Goal: Transaction & Acquisition: Book appointment/travel/reservation

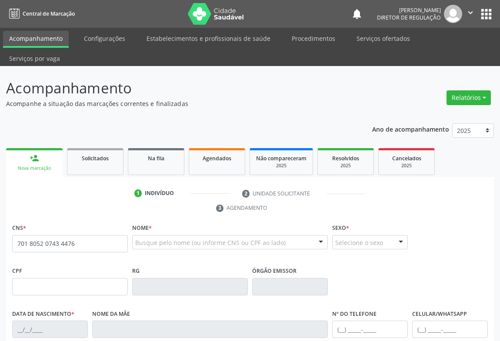
type input "701 8052 0743 4476"
type input "1437474690"
type input "1[DATE]"
type input "[PHONE_NUMBER]"
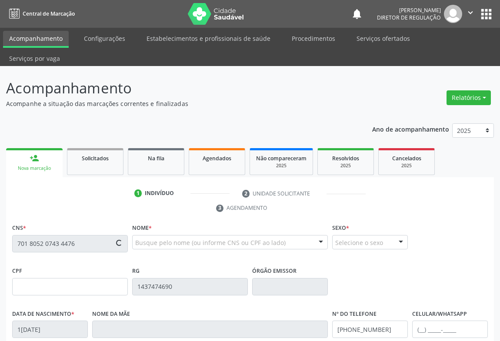
type input "S/N"
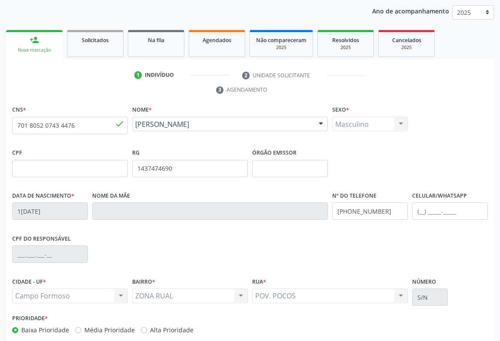
scroll to position [144, 0]
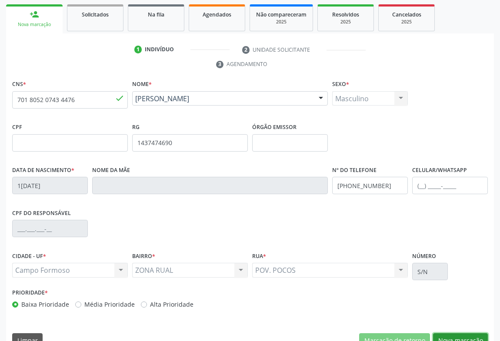
click at [448, 333] on button "Nova marcação" at bounding box center [460, 340] width 55 height 15
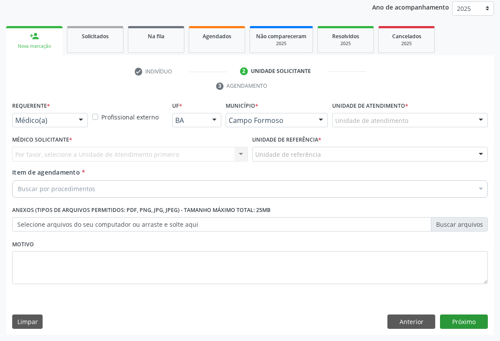
scroll to position [103, 0]
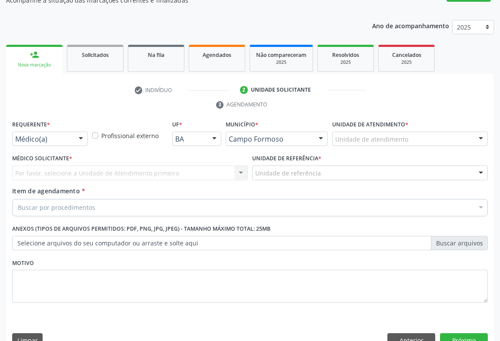
drag, startPoint x: 80, startPoint y: 117, endPoint x: 79, endPoint y: 151, distance: 34.3
click at [80, 132] on div at bounding box center [80, 139] width 13 height 15
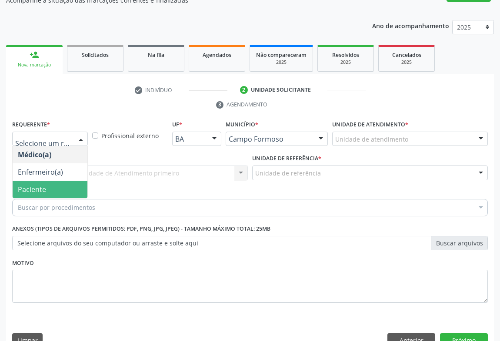
click at [74, 181] on span "Paciente" at bounding box center [50, 189] width 75 height 17
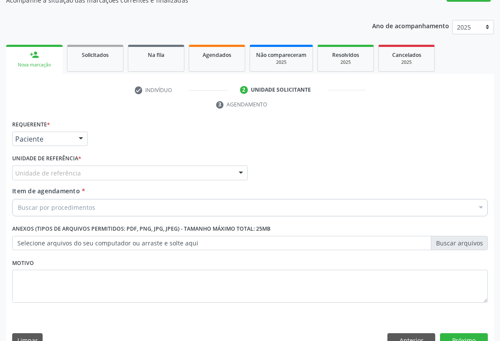
click at [125, 166] on div "Unidade de referência" at bounding box center [130, 173] width 236 height 15
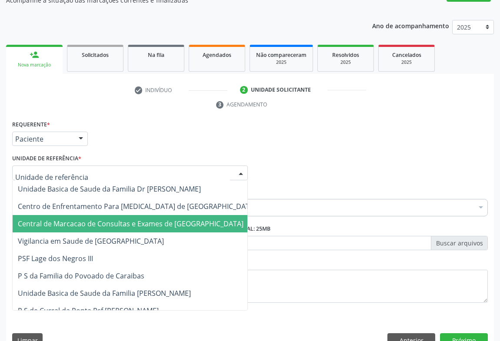
click at [138, 219] on span "Central de Marcacao de Consultas e Exames de [GEOGRAPHIC_DATA]" at bounding box center [131, 224] width 226 height 10
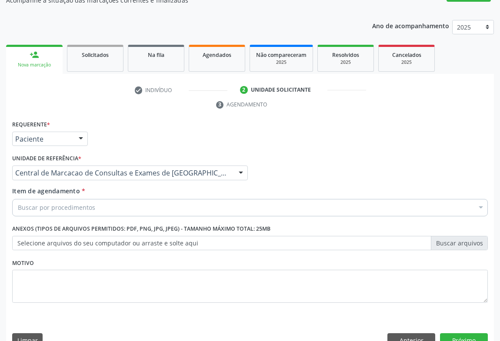
click at [160, 199] on div "Item de agendamento * Buscar por procedimentos Selecionar todos 0202040089 - 3X…" at bounding box center [250, 202] width 480 height 33
click at [160, 199] on div "Buscar por procedimentos" at bounding box center [250, 207] width 476 height 17
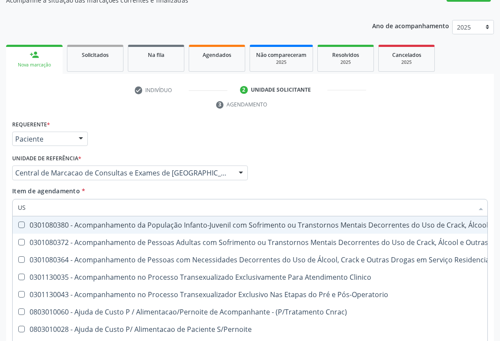
type input "USG"
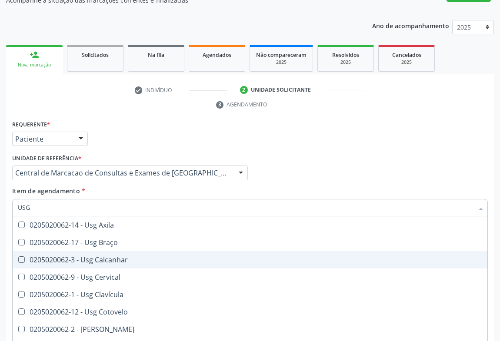
scroll to position [118, 0]
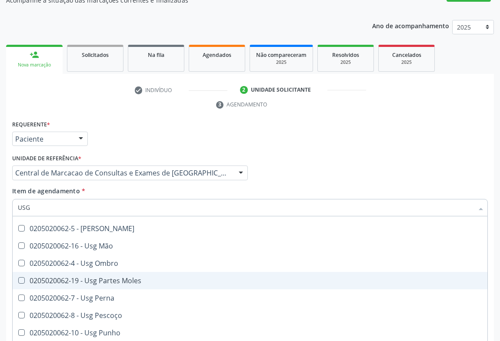
click at [121, 277] on div "0205020062-19 - Usg Partes Moles" at bounding box center [250, 280] width 464 height 7
checkbox Moles "true"
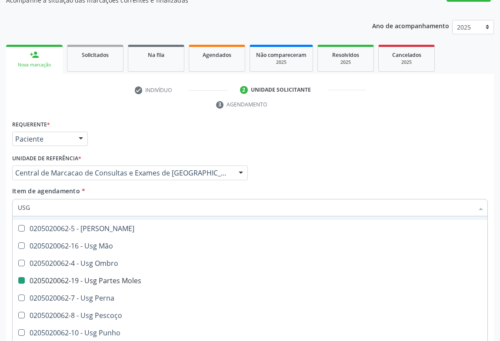
click at [366, 164] on div "Médico Solicitante Por favor, selecione a Unidade de Atendimento primeiro Nenhu…" at bounding box center [250, 169] width 480 height 34
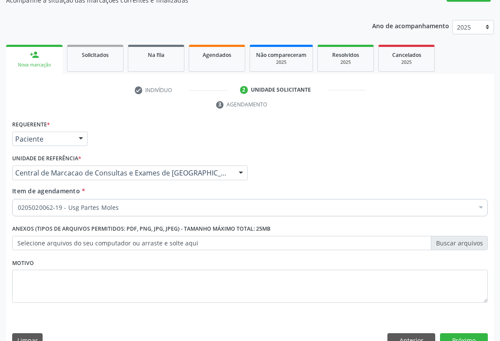
scroll to position [0, 0]
click at [446, 333] on button "Próximo" at bounding box center [464, 340] width 48 height 15
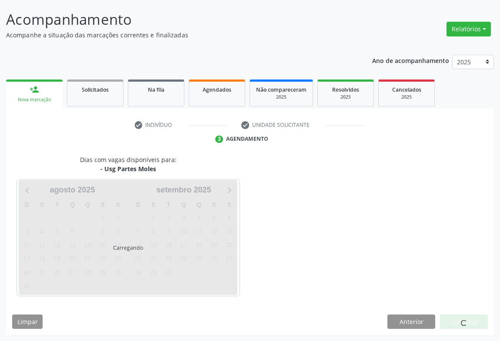
scroll to position [50, 0]
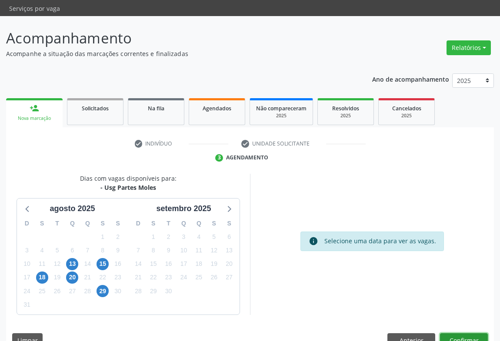
click at [471, 333] on button "Confirmar" at bounding box center [464, 340] width 48 height 15
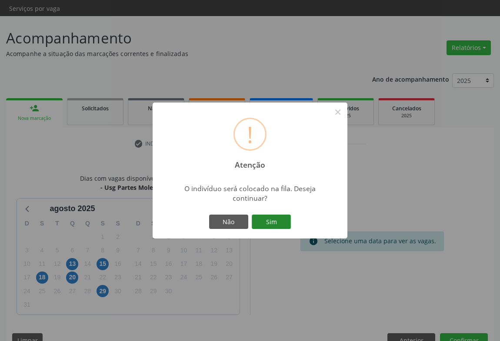
click at [275, 219] on button "Sim" at bounding box center [271, 222] width 39 height 15
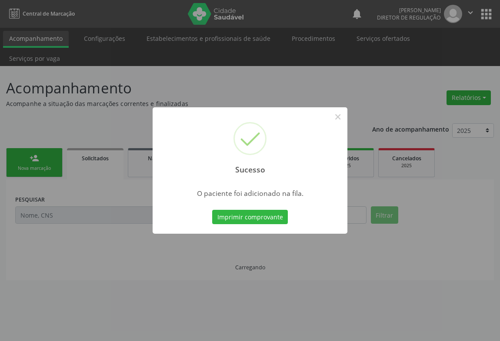
scroll to position [0, 0]
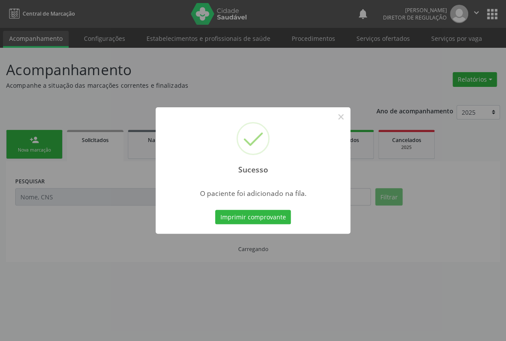
click at [215, 210] on button "Imprimir comprovante" at bounding box center [253, 217] width 76 height 15
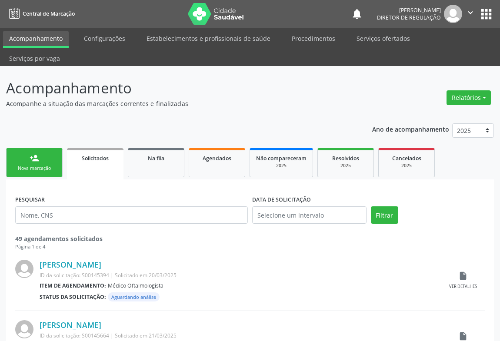
click at [22, 165] on div "Nova marcação" at bounding box center [34, 168] width 43 height 7
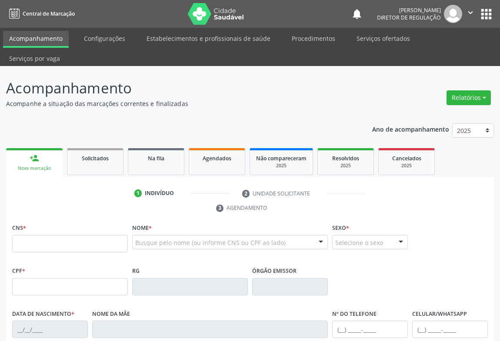
drag, startPoint x: 41, startPoint y: 213, endPoint x: 41, endPoint y: 221, distance: 7.8
click at [41, 222] on div "CNS *" at bounding box center [70, 237] width 116 height 31
click at [41, 235] on input "text" at bounding box center [70, 243] width 116 height 17
type input "708 9067 9900 5115"
type input "0135246741"
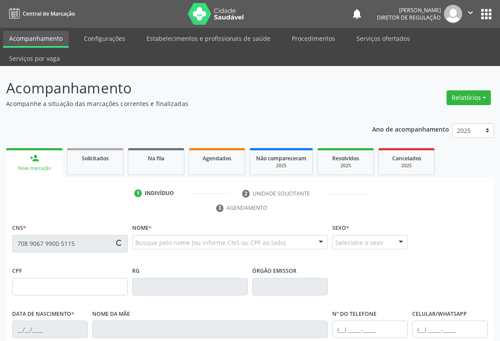
type input "1[DATE]"
type input "[PHONE_NUMBER]"
type input "328.616.305-82"
type input "s/n"
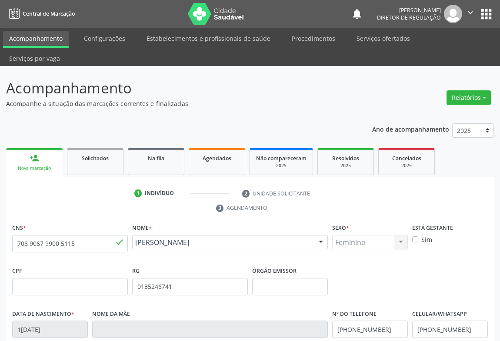
scroll to position [79, 0]
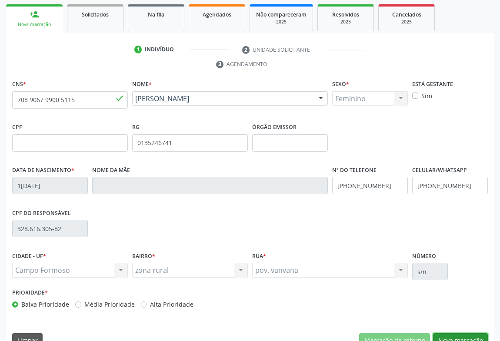
click at [443, 333] on button "Nova marcação" at bounding box center [460, 340] width 55 height 15
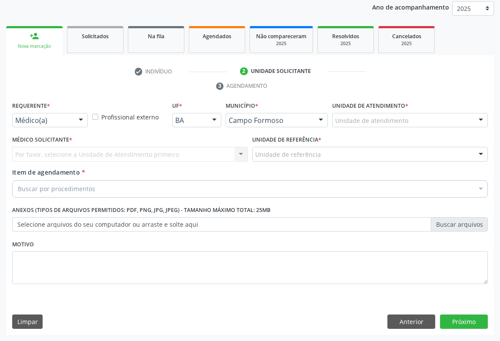
scroll to position [103, 0]
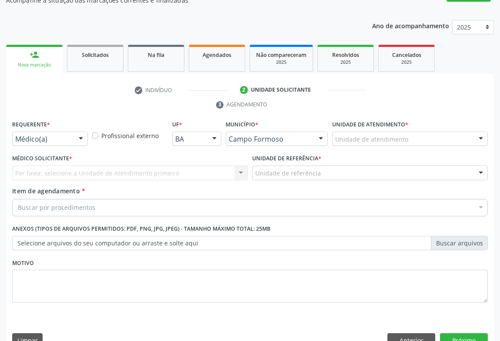
click at [56, 132] on div "Médico(a)" at bounding box center [50, 139] width 76 height 15
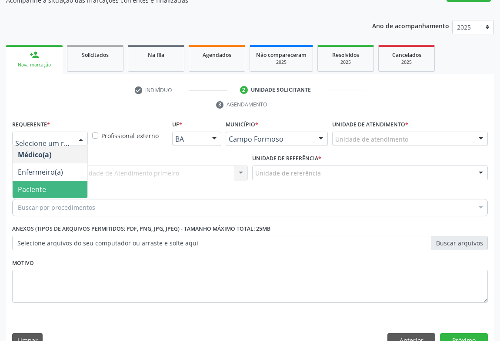
click at [56, 181] on span "Paciente" at bounding box center [50, 189] width 75 height 17
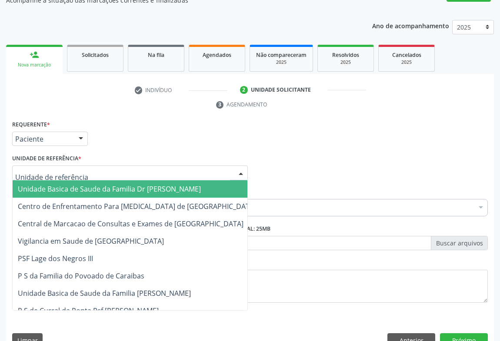
click at [135, 166] on div at bounding box center [130, 173] width 236 height 15
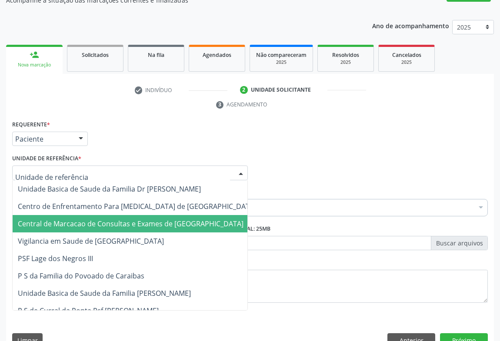
click at [139, 219] on span "Central de Marcacao de Consultas e Exames de [GEOGRAPHIC_DATA]" at bounding box center [131, 224] width 226 height 10
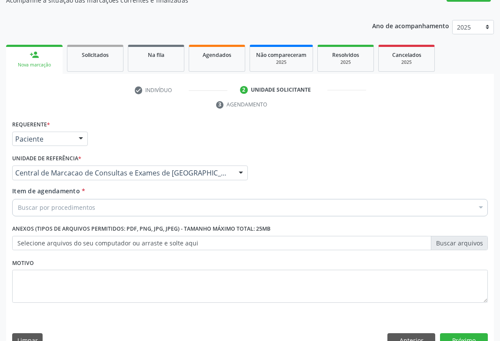
click at [191, 199] on div "Buscar por procedimentos" at bounding box center [250, 207] width 476 height 17
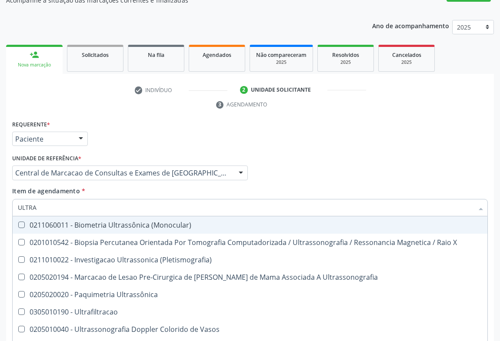
type input "ULTRAS"
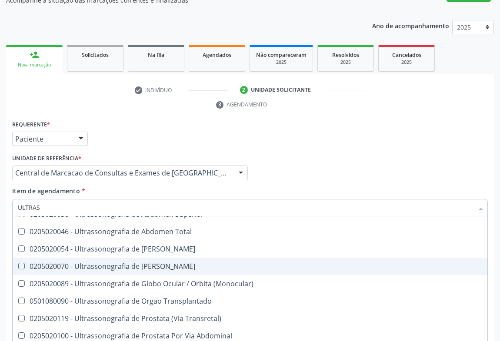
scroll to position [271, 0]
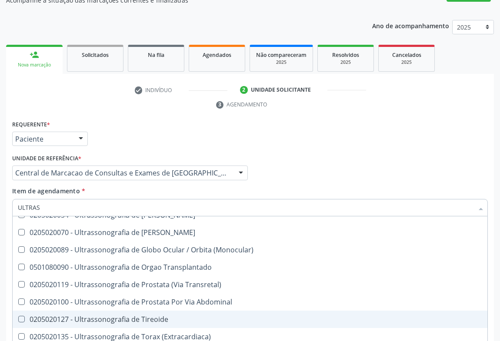
drag, startPoint x: 172, startPoint y: 306, endPoint x: 174, endPoint y: 302, distance: 4.9
click at [172, 311] on span "0205020127 - Ultrassonografia de Tireoide" at bounding box center [250, 319] width 475 height 17
checkbox Tireoide "true"
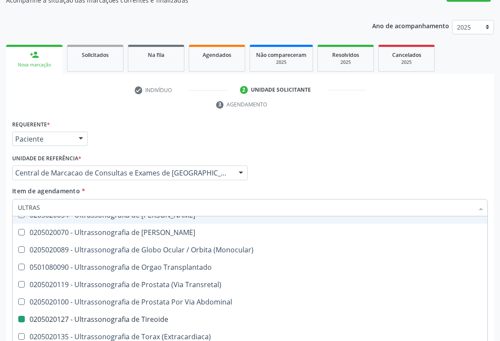
click at [266, 186] on div "Item de agendamento * ULTRAS Desfazer seleção 0211060011 - Biometria Ultrassôni…" at bounding box center [250, 199] width 476 height 27
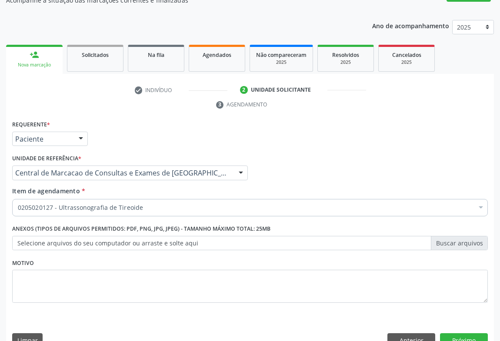
scroll to position [0, 0]
click at [464, 333] on button "Próximo" at bounding box center [464, 340] width 48 height 15
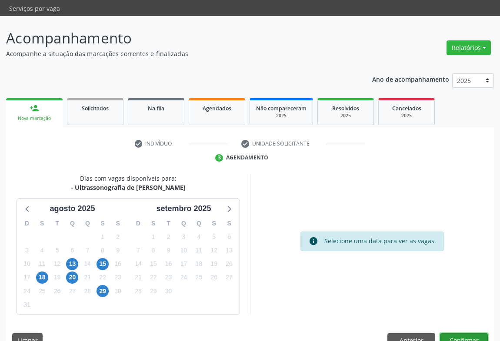
click at [465, 333] on button "Confirmar" at bounding box center [464, 340] width 48 height 15
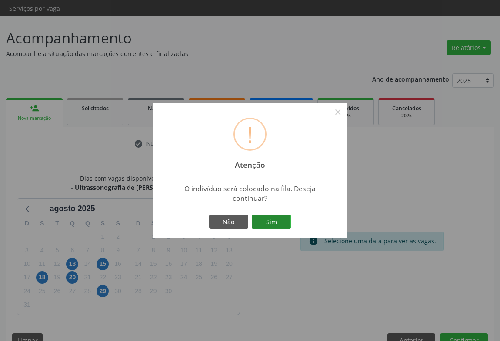
click at [272, 216] on button "Sim" at bounding box center [271, 222] width 39 height 15
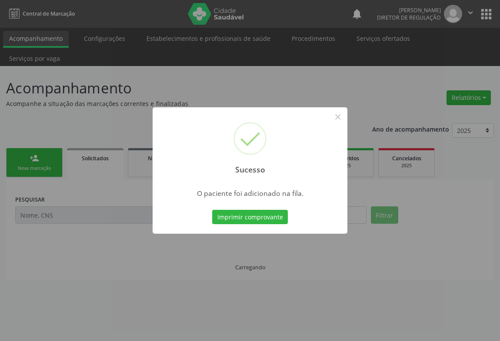
scroll to position [0, 0]
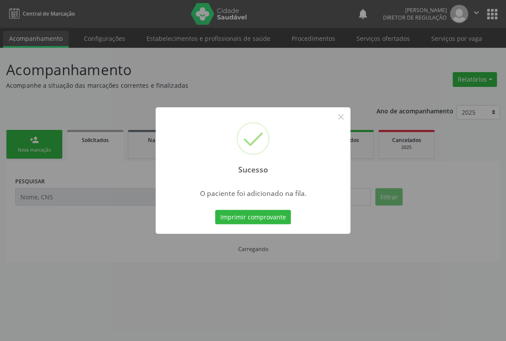
click at [215, 210] on button "Imprimir comprovante" at bounding box center [253, 217] width 76 height 15
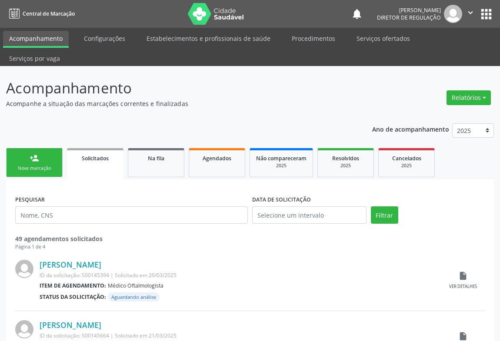
click at [17, 165] on div "Nova marcação" at bounding box center [34, 168] width 43 height 7
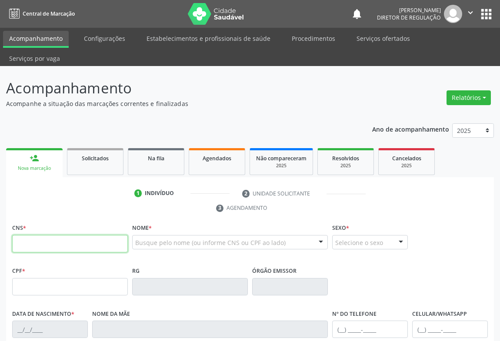
click at [54, 235] on input "text" at bounding box center [70, 243] width 116 height 17
type input "706 3027 6675 6176"
type input "1311017496"
type input "1[DATE]"
type input "[PHONE_NUMBER]"
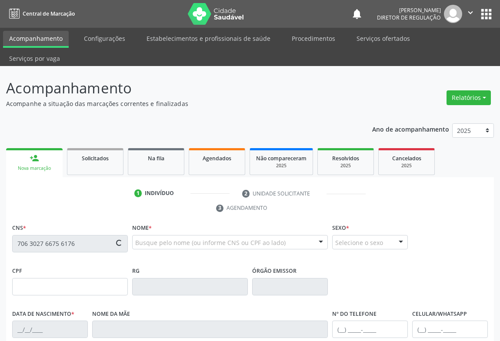
type input "[PHONE_NUMBER]"
type input "020.046.035-85"
type input "sn"
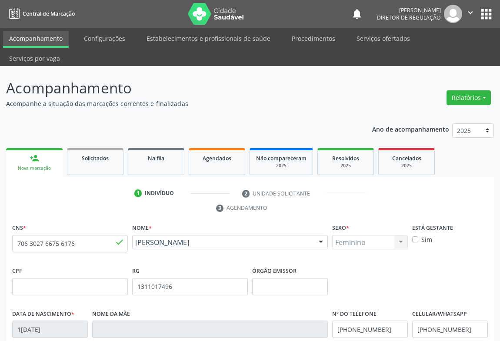
scroll to position [144, 0]
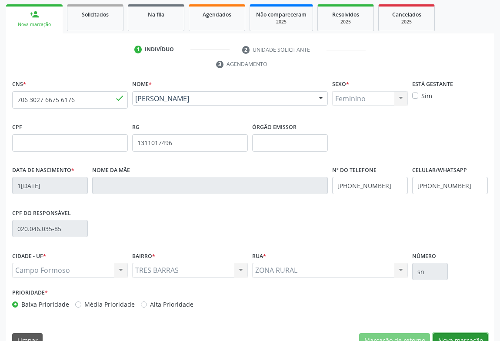
click at [451, 333] on button "Nova marcação" at bounding box center [460, 340] width 55 height 15
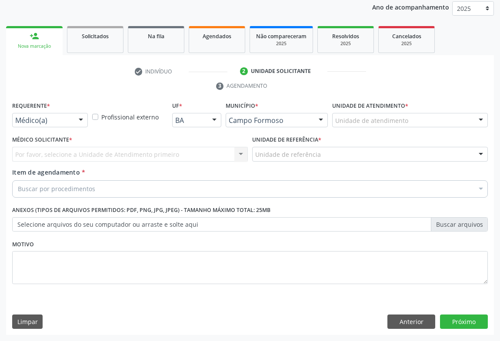
scroll to position [103, 0]
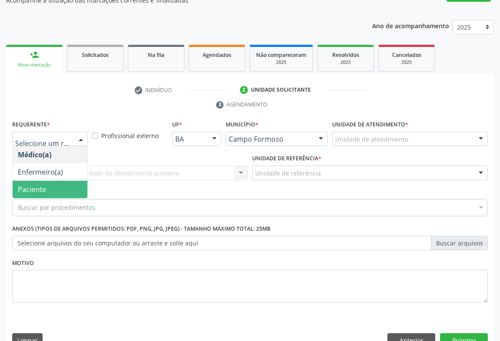
click at [61, 199] on div "Buscar por procedimentos" at bounding box center [250, 207] width 476 height 17
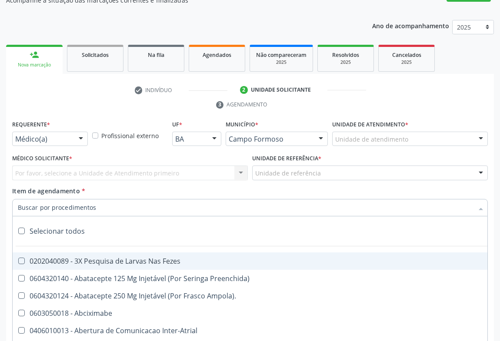
drag, startPoint x: 146, startPoint y: 154, endPoint x: 130, endPoint y: 183, distance: 32.3
click at [146, 166] on div "Por favor, selecione a Unidade de Atendimento primeiro Nenhum resultado encontr…" at bounding box center [130, 173] width 236 height 15
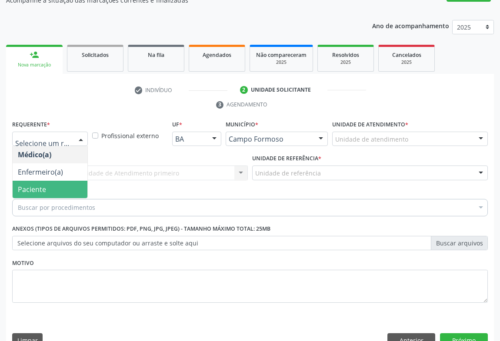
drag, startPoint x: 67, startPoint y: 166, endPoint x: 104, endPoint y: 161, distance: 38.2
click at [68, 181] on span "Paciente" at bounding box center [50, 189] width 75 height 17
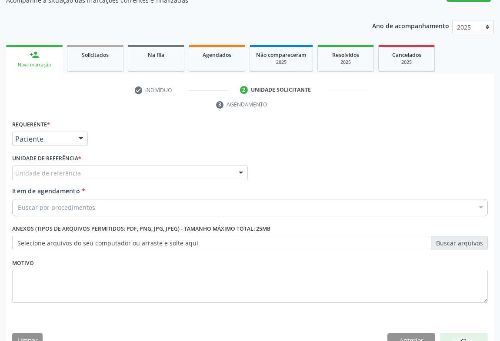
drag, startPoint x: 116, startPoint y: 158, endPoint x: 116, endPoint y: 178, distance: 20.4
click at [116, 166] on div "Unidade de referência" at bounding box center [130, 173] width 236 height 15
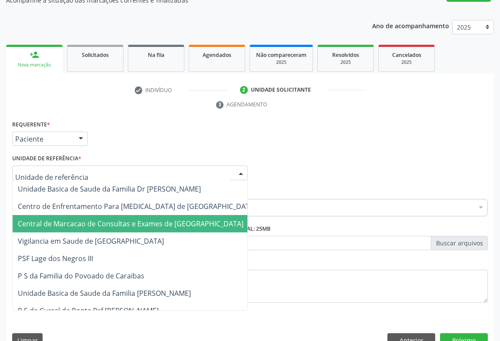
click at [116, 215] on span "Central de Marcacao de Consultas e Exames de [GEOGRAPHIC_DATA]" at bounding box center [137, 223] width 249 height 17
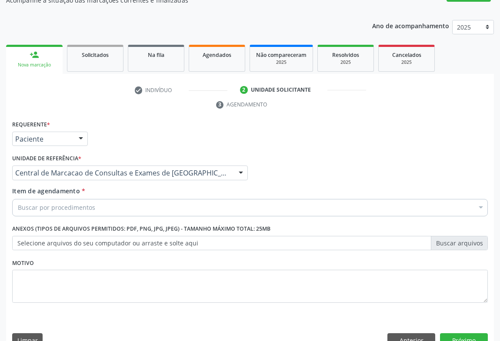
click at [116, 200] on div "Requerente * Paciente Médico(a) Enfermeiro(a) Paciente Nenhum resultado encontr…" at bounding box center [250, 216] width 476 height 197
click at [116, 199] on div "Buscar por procedimentos" at bounding box center [250, 207] width 476 height 17
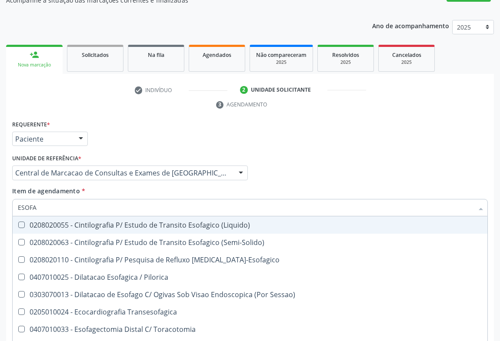
type input "ESOFAG"
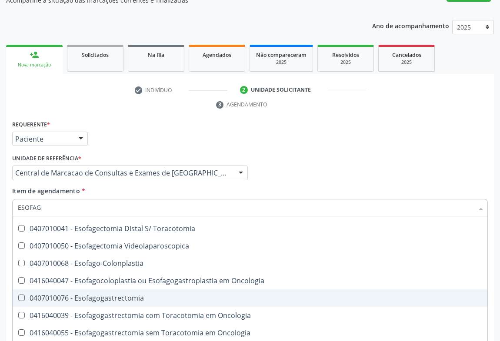
scroll to position [158, 0]
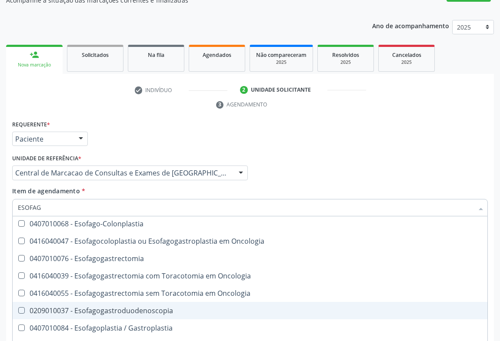
click at [155, 302] on span "0209010037 - Esofagogastroduodenoscopia" at bounding box center [250, 310] width 475 height 17
checkbox Esofagogastroduodenoscopia "true"
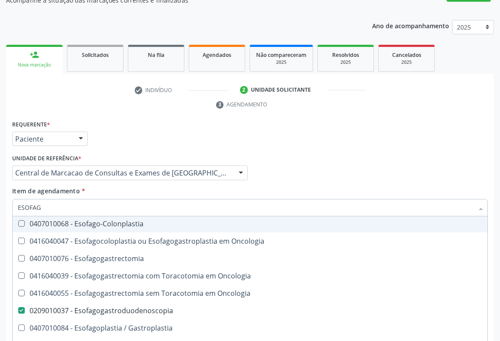
click at [273, 186] on div "Item de agendamento * ESOFAG Desfazer seleção 0208020055 - Cintilografia P/ Est…" at bounding box center [250, 199] width 476 height 27
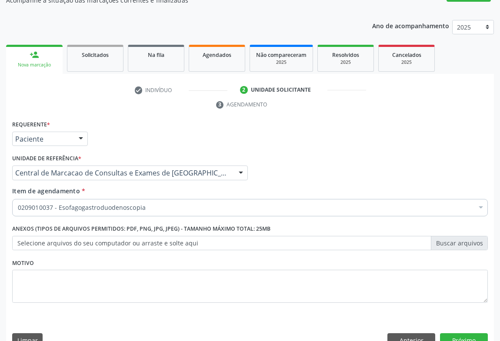
scroll to position [0, 0]
click at [458, 333] on button "Próximo" at bounding box center [464, 340] width 48 height 15
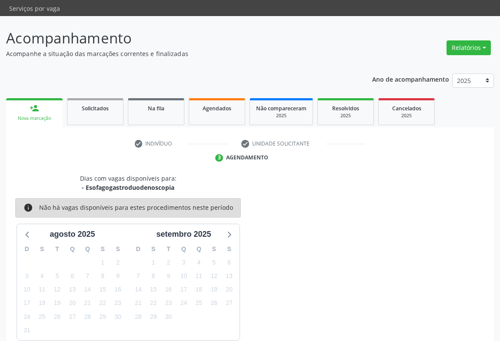
scroll to position [76, 0]
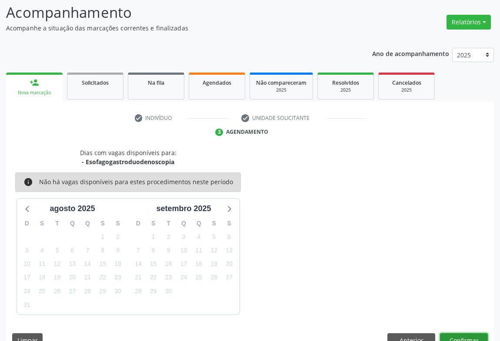
click at [455, 333] on button "Confirmar" at bounding box center [464, 340] width 48 height 15
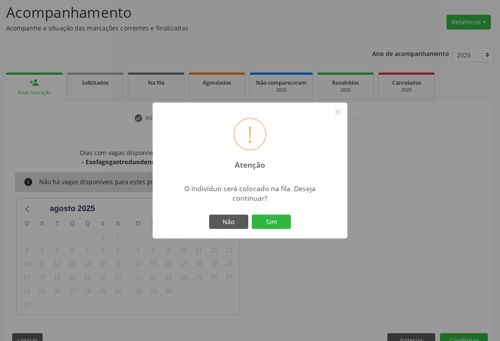
click at [252, 215] on button "Sim" at bounding box center [271, 222] width 39 height 15
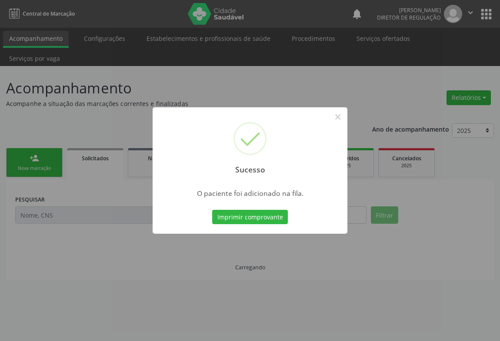
scroll to position [0, 0]
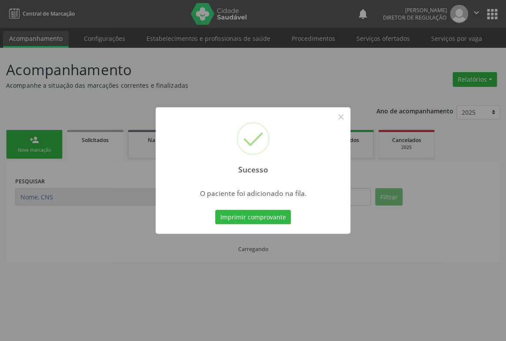
click at [215, 210] on button "Imprimir comprovante" at bounding box center [253, 217] width 76 height 15
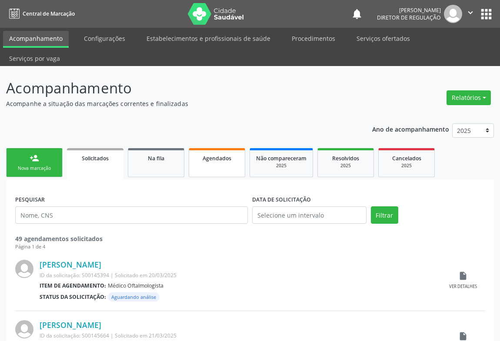
click at [203, 148] on link "Agendados" at bounding box center [217, 162] width 57 height 29
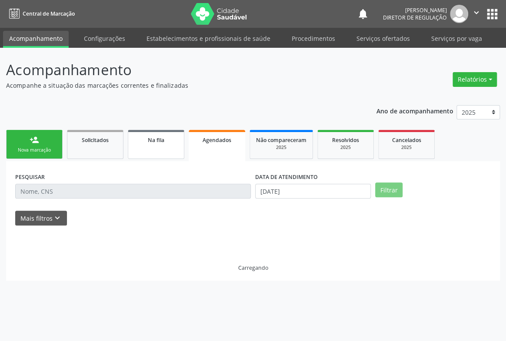
click at [156, 146] on link "Na fila" at bounding box center [156, 144] width 57 height 29
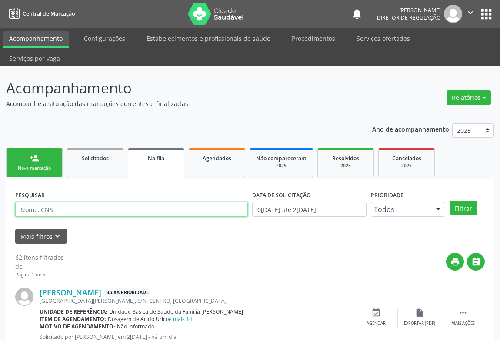
click at [37, 202] on input "text" at bounding box center [131, 209] width 233 height 15
paste input "706 3027 6675 6176"
type input "706 3027 6675 6176"
click at [450, 201] on button "Filtrar" at bounding box center [463, 208] width 27 height 15
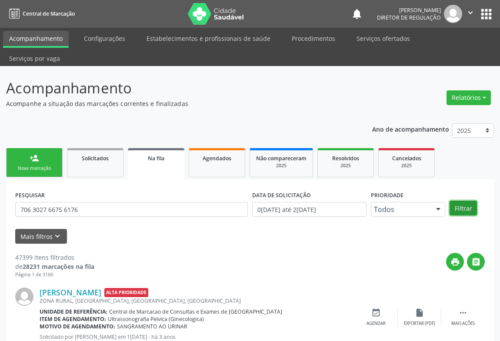
click at [467, 201] on button "Filtrar" at bounding box center [463, 208] width 27 height 15
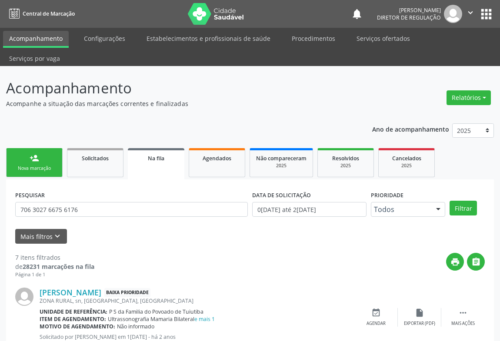
drag, startPoint x: 471, startPoint y: 17, endPoint x: 444, endPoint y: 46, distance: 39.1
click at [470, 19] on button "" at bounding box center [470, 14] width 17 height 18
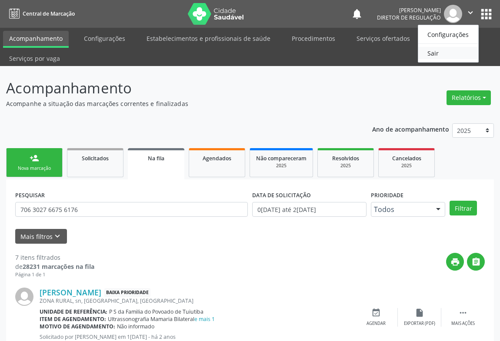
click at [437, 50] on link "Sair" at bounding box center [448, 53] width 60 height 12
